Goal: Information Seeking & Learning: Learn about a topic

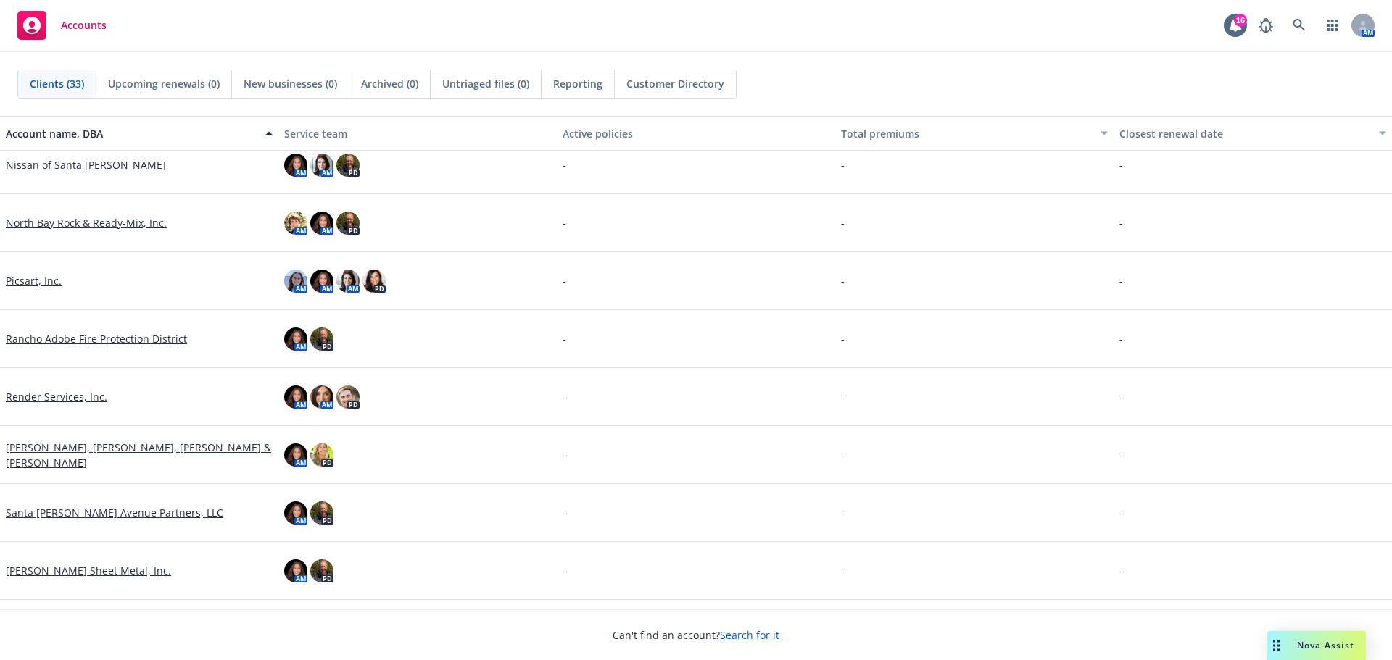
scroll to position [1015, 0]
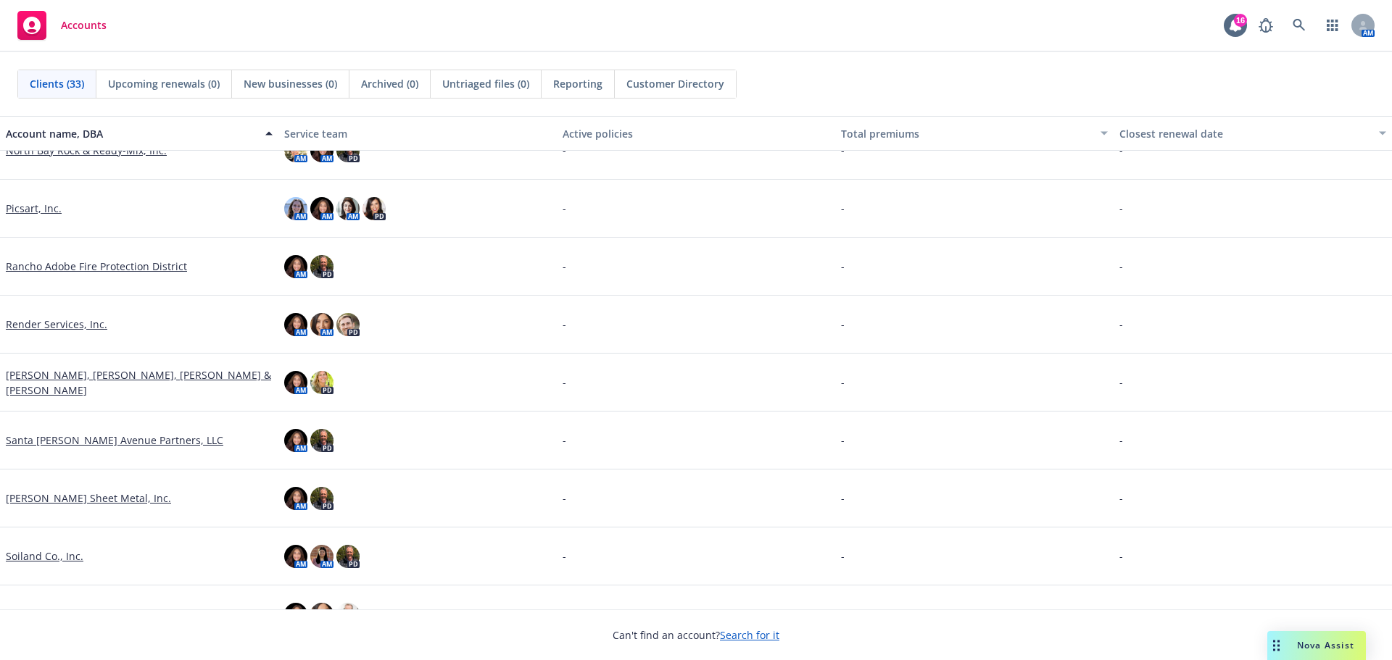
click at [107, 500] on link "[PERSON_NAME] Sheet Metal, Inc." at bounding box center [88, 498] width 165 height 15
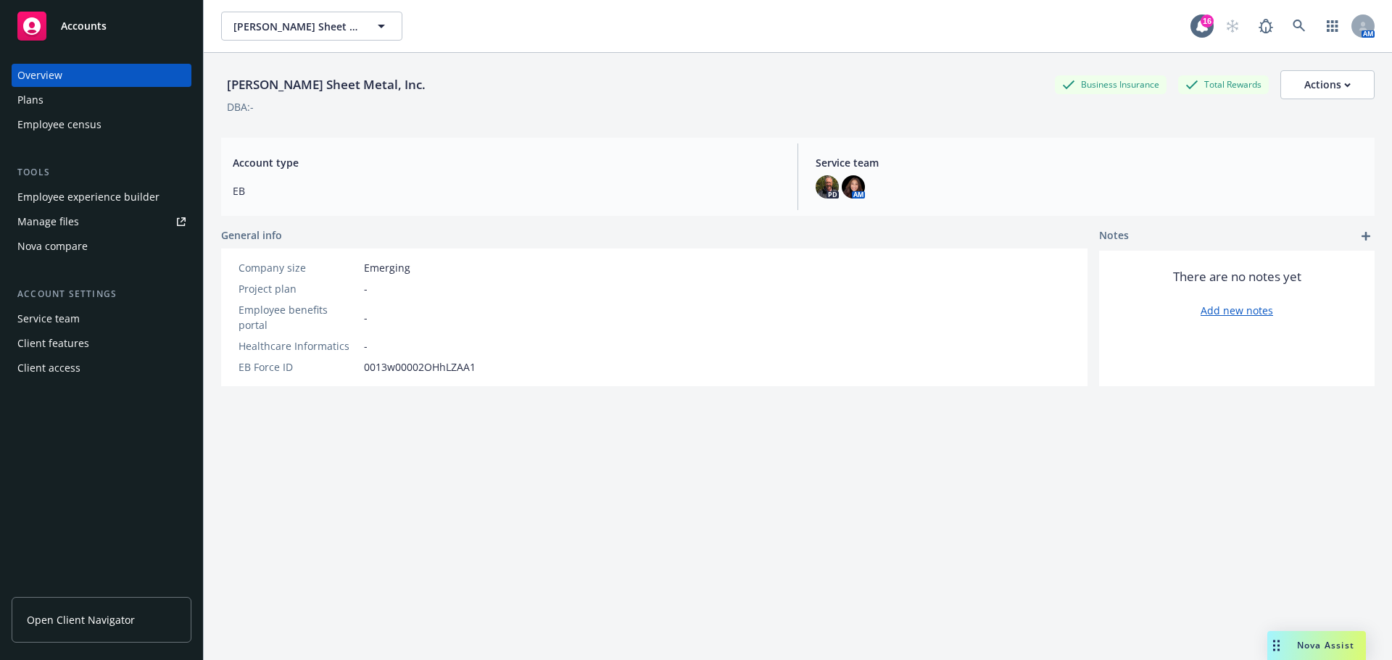
click at [88, 97] on div "Plans" at bounding box center [101, 99] width 168 height 23
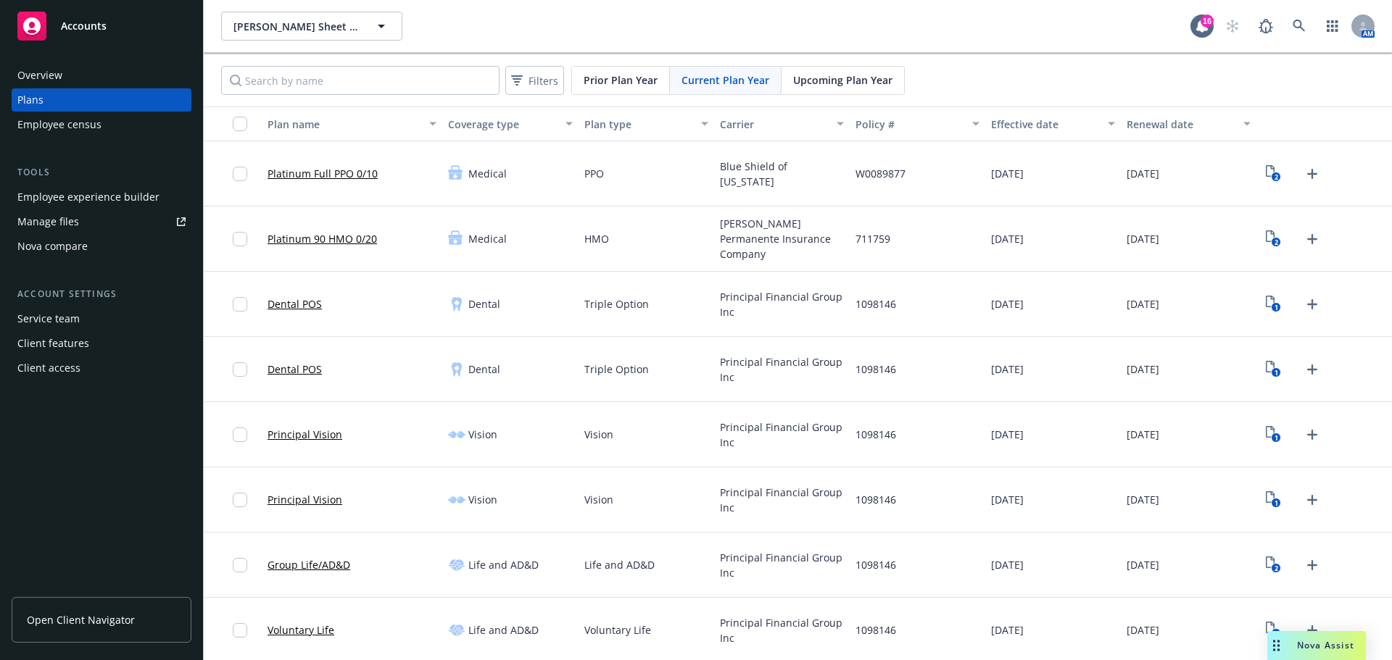
click at [810, 82] on span "Upcoming Plan Year" at bounding box center [842, 79] width 99 height 15
click at [1266, 170] on icon "2" at bounding box center [1273, 173] width 15 height 17
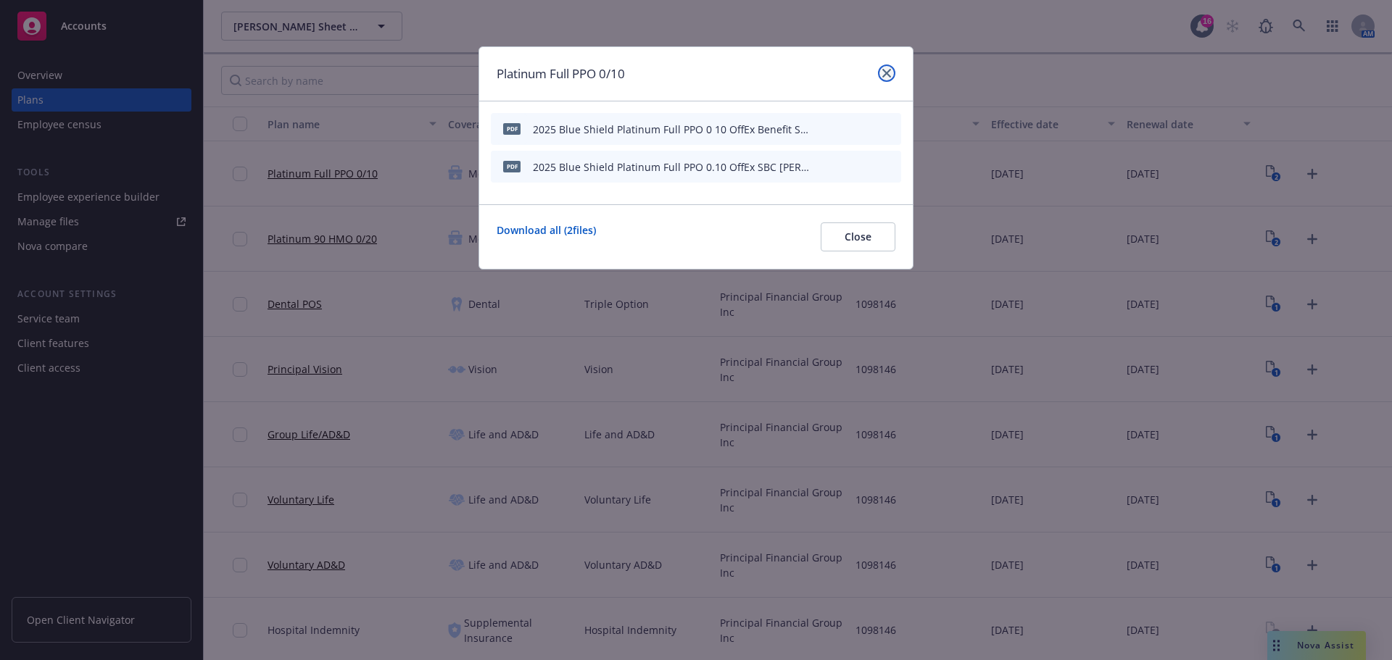
click at [887, 70] on icon "close" at bounding box center [886, 73] width 9 height 9
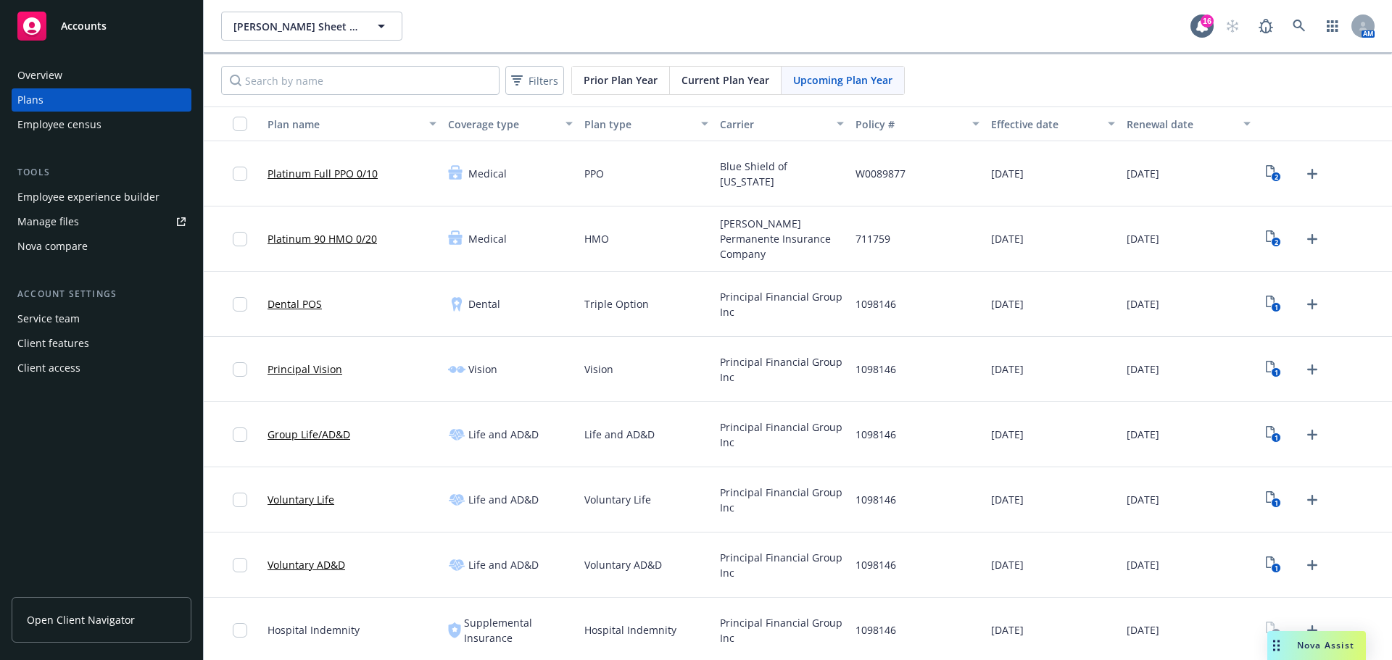
click at [290, 171] on link "Platinum Full PPO 0/10" at bounding box center [323, 173] width 110 height 15
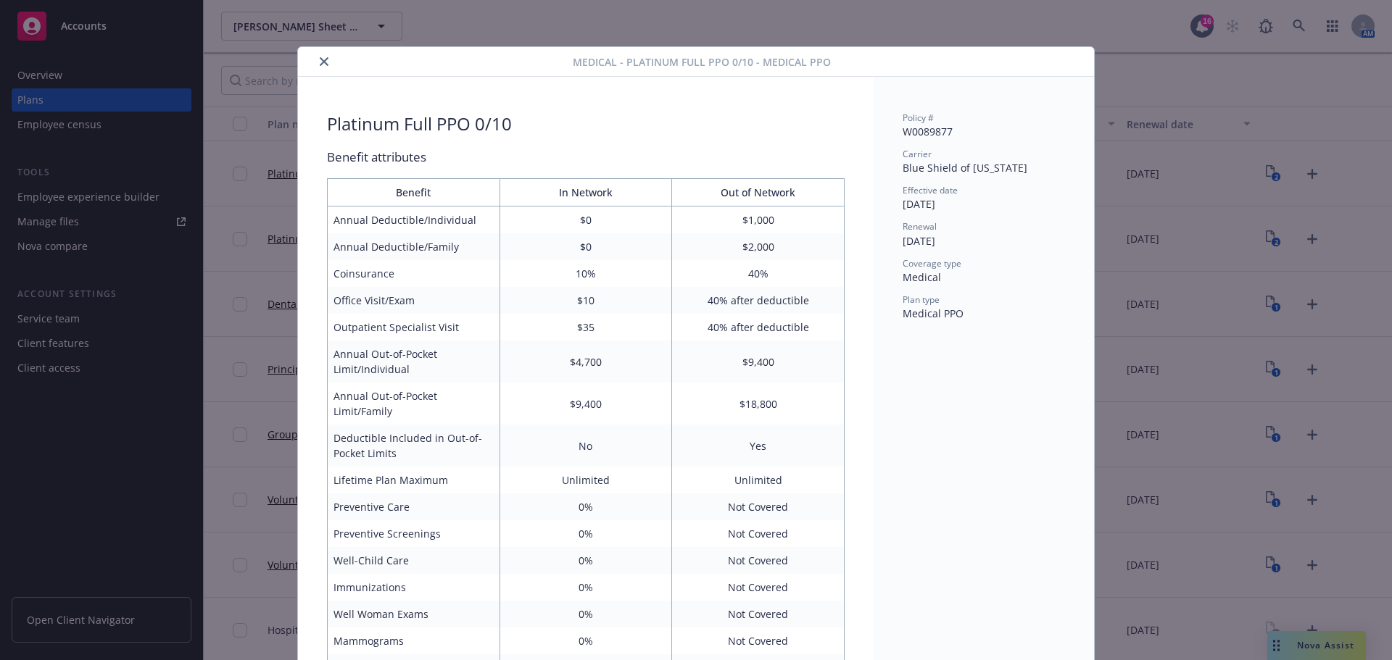
scroll to position [43, 0]
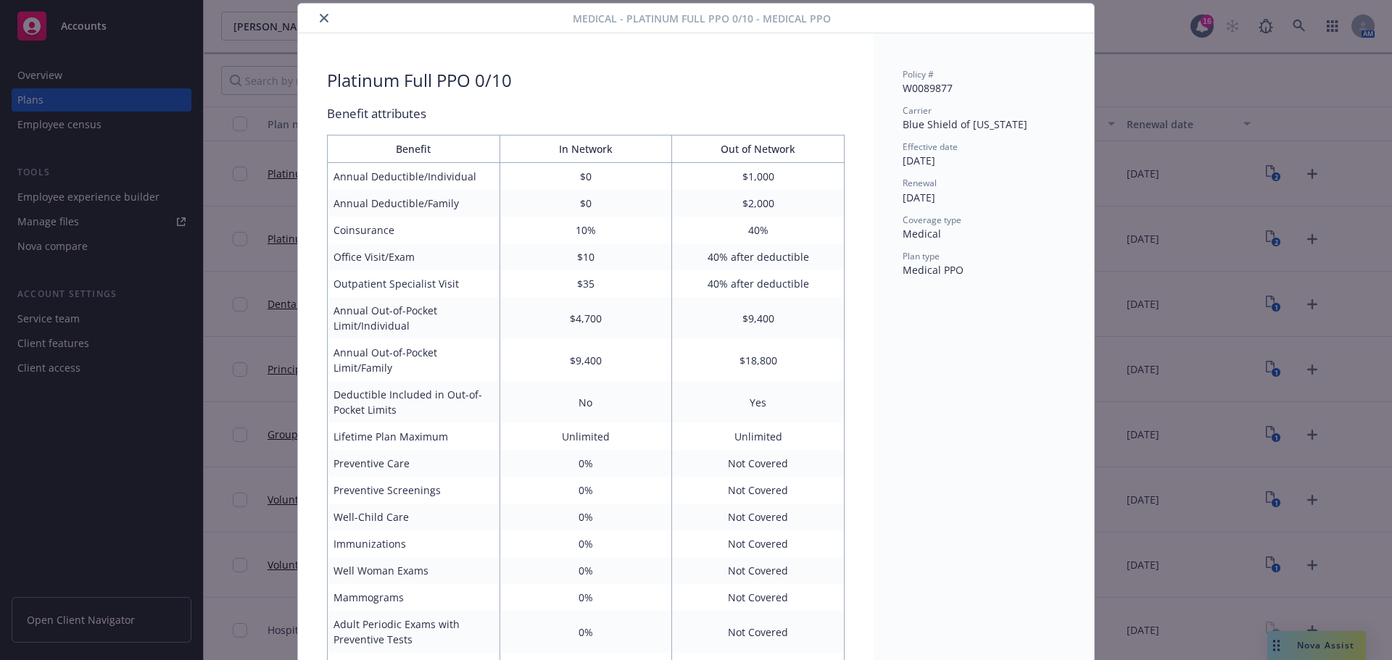
click at [320, 21] on icon "close" at bounding box center [324, 18] width 9 height 9
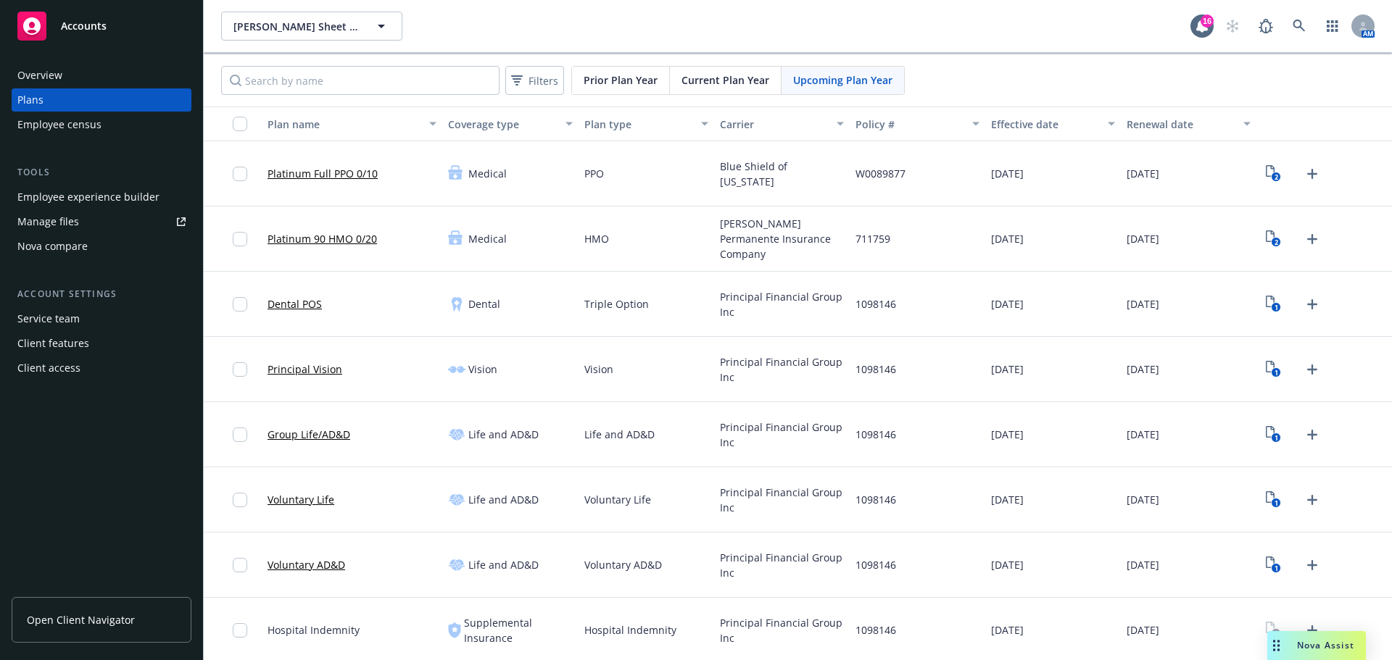
click at [331, 234] on link "Platinum 90 HMO 0/20" at bounding box center [322, 238] width 109 height 15
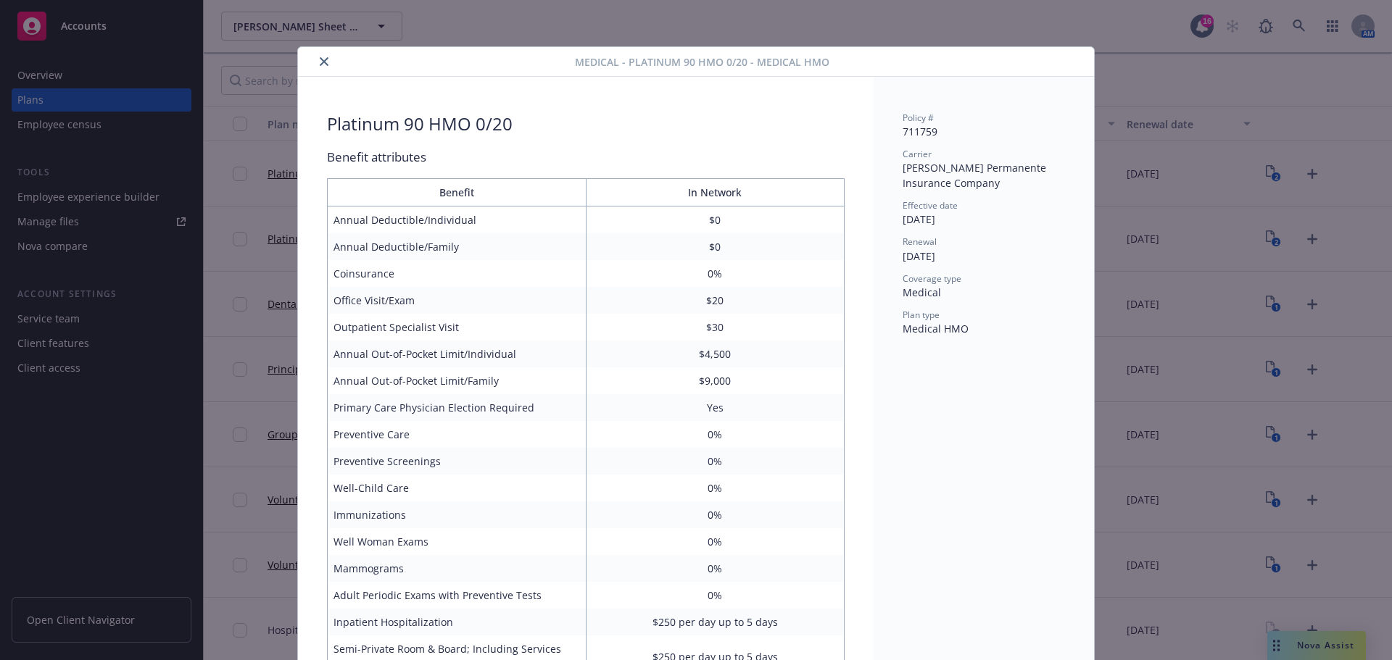
click at [320, 59] on icon "close" at bounding box center [324, 61] width 9 height 9
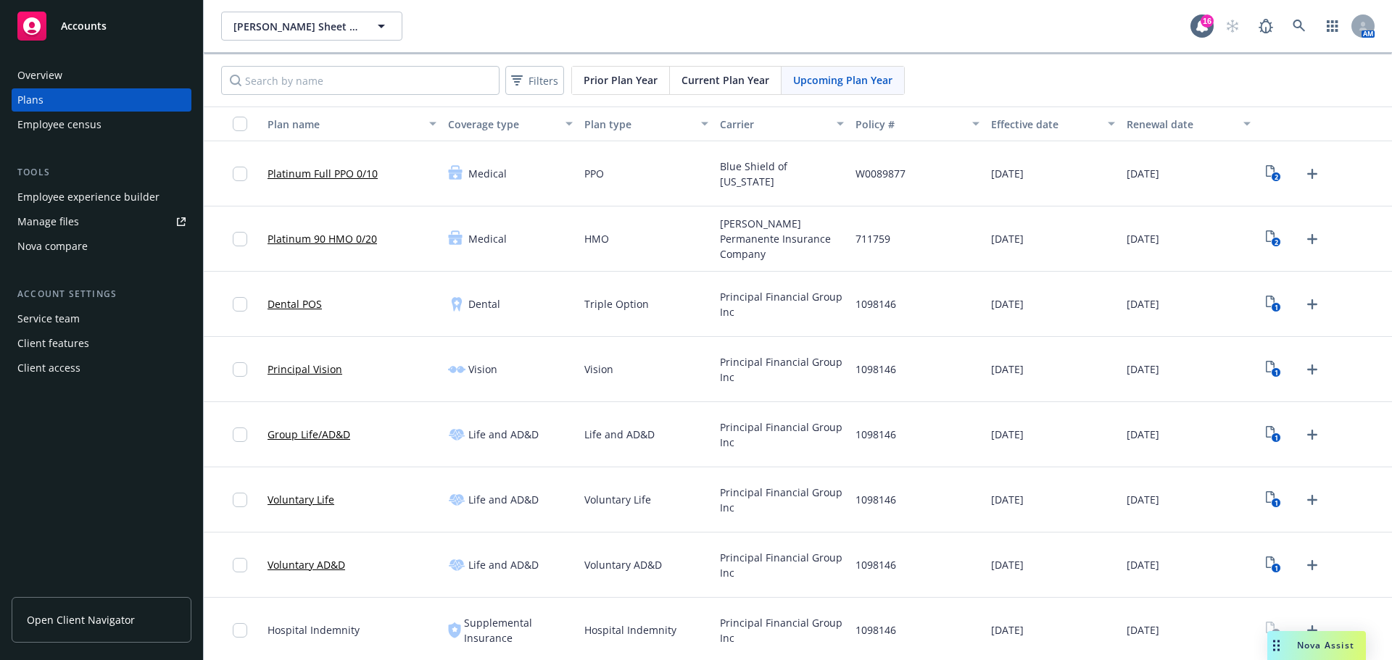
click at [301, 303] on link "Dental POS" at bounding box center [295, 303] width 54 height 15
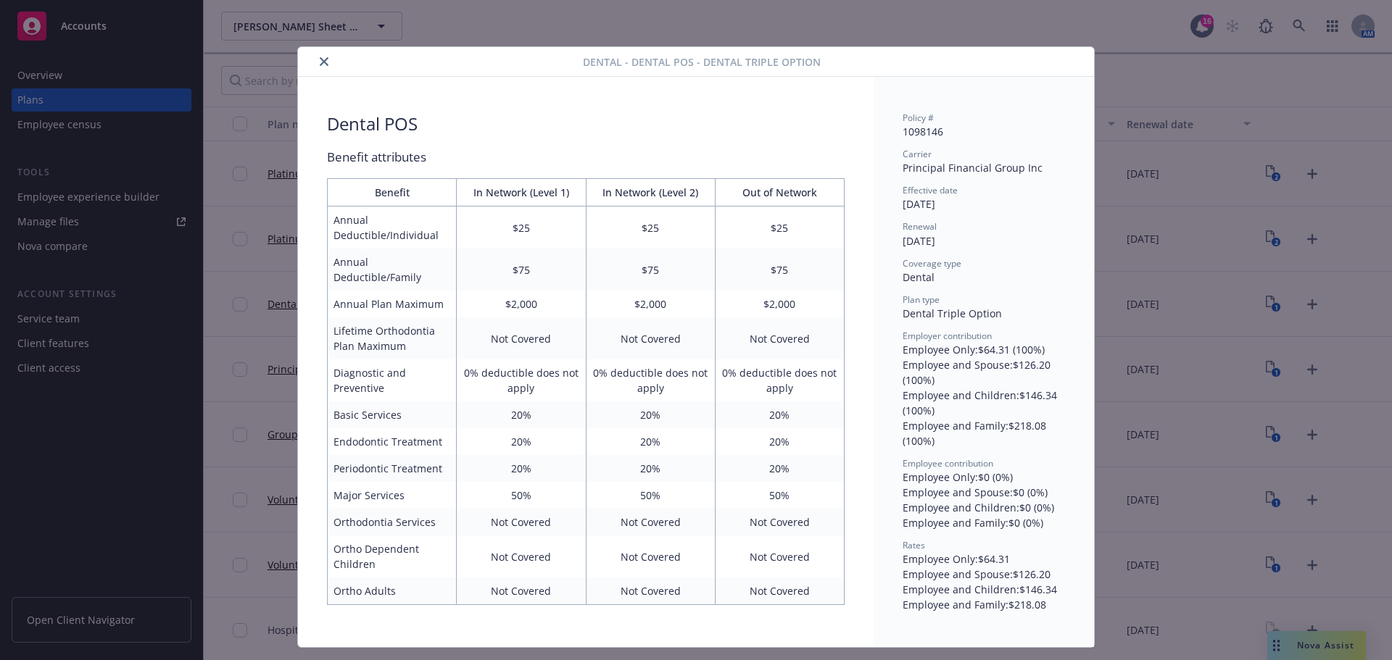
click at [320, 64] on icon "close" at bounding box center [324, 61] width 9 height 9
